Goal: Find specific page/section: Find specific page/section

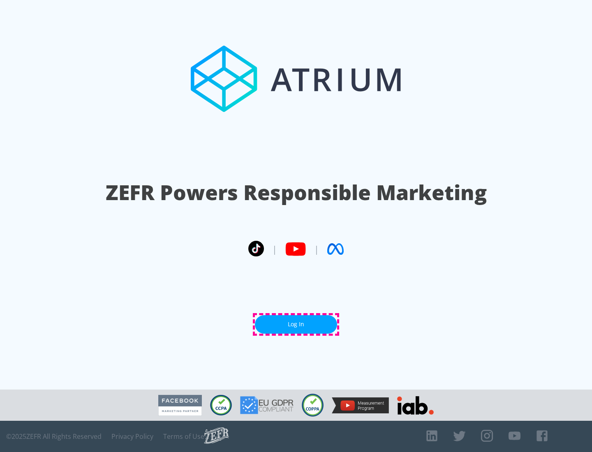
click at [296, 324] on link "Log In" at bounding box center [296, 324] width 82 height 19
